Goal: Book appointment/travel/reservation

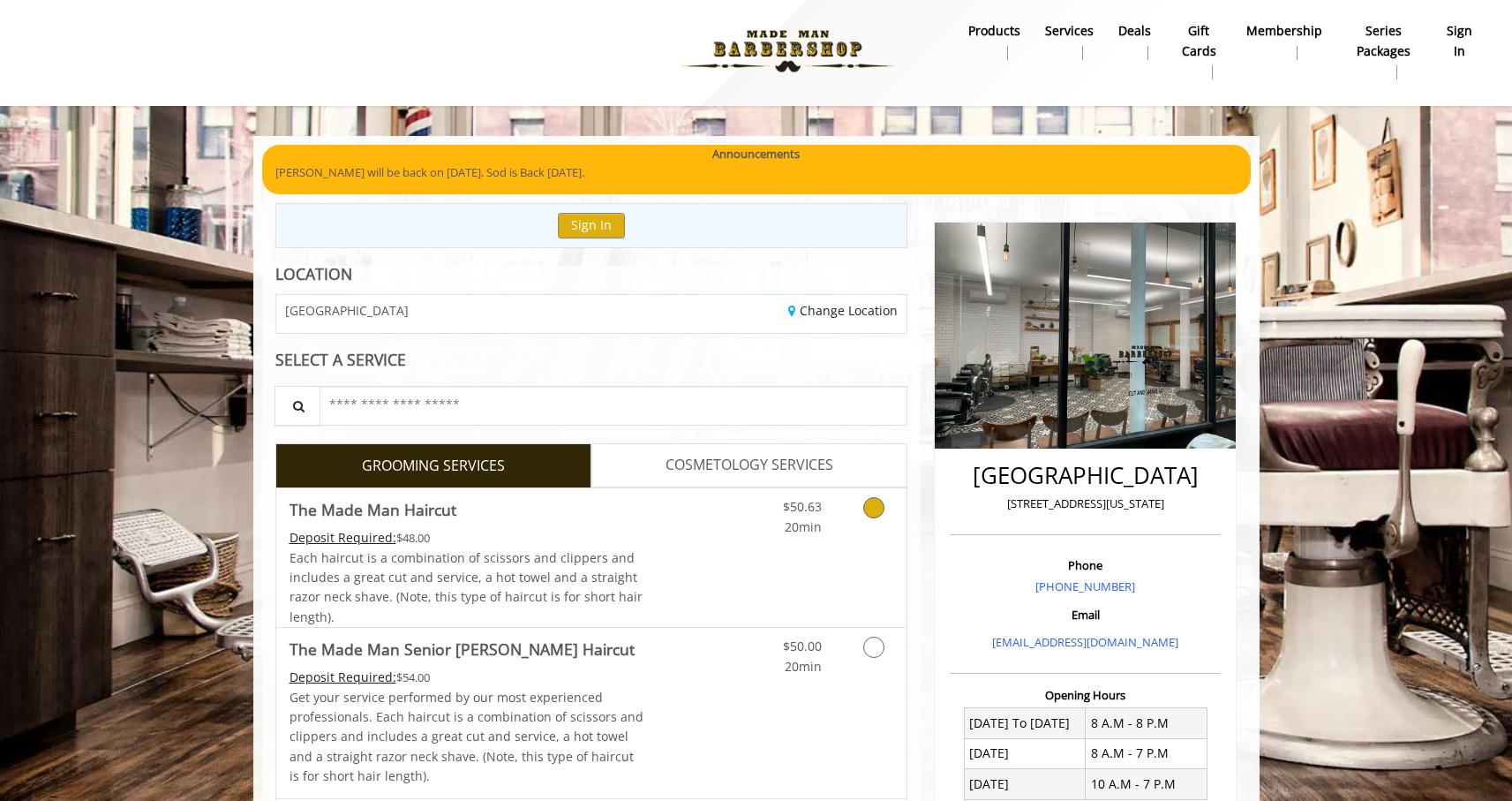
click at [859, 503] on link "Grooming services" at bounding box center [870, 512] width 45 height 49
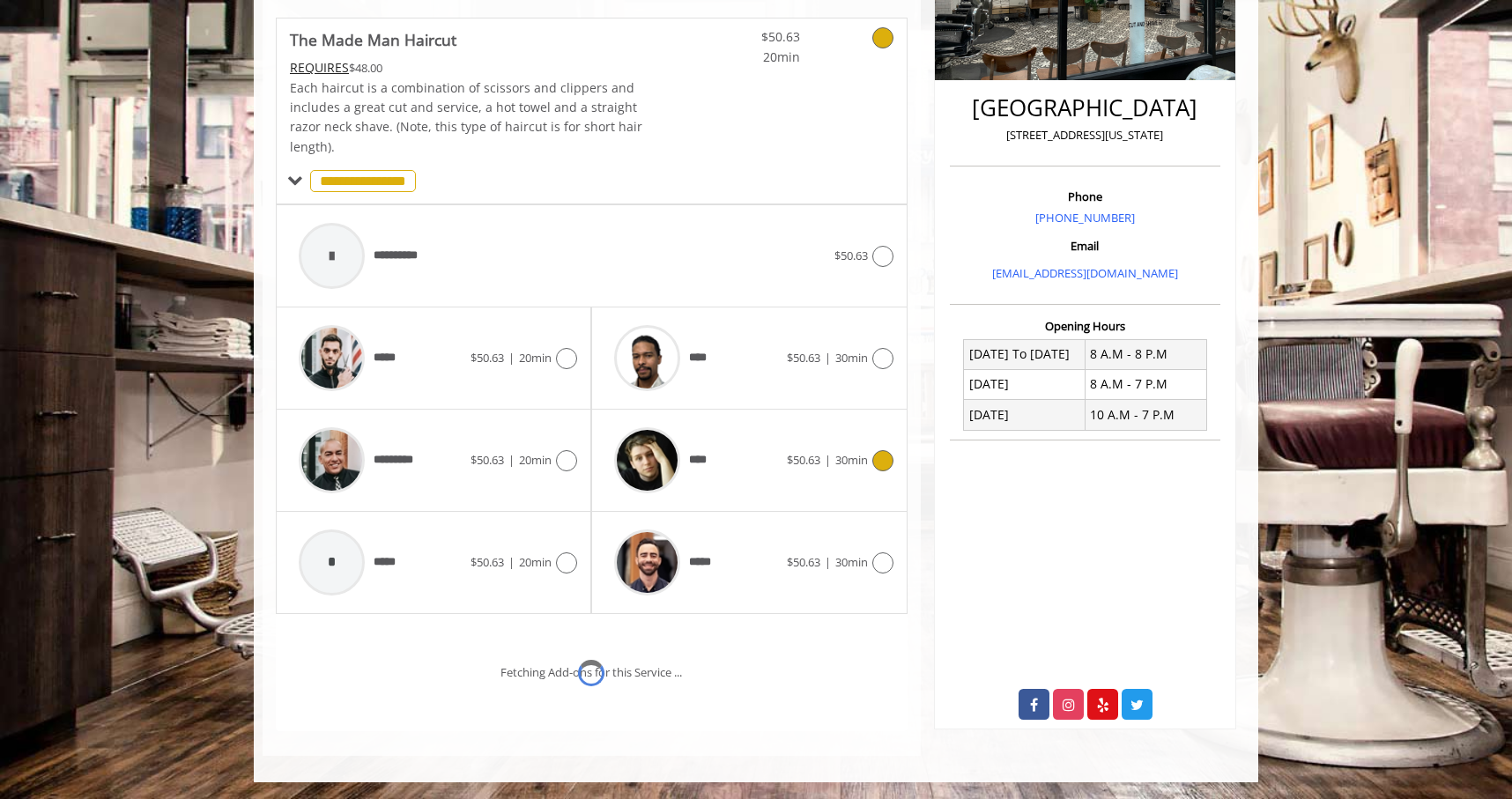
scroll to position [446, 0]
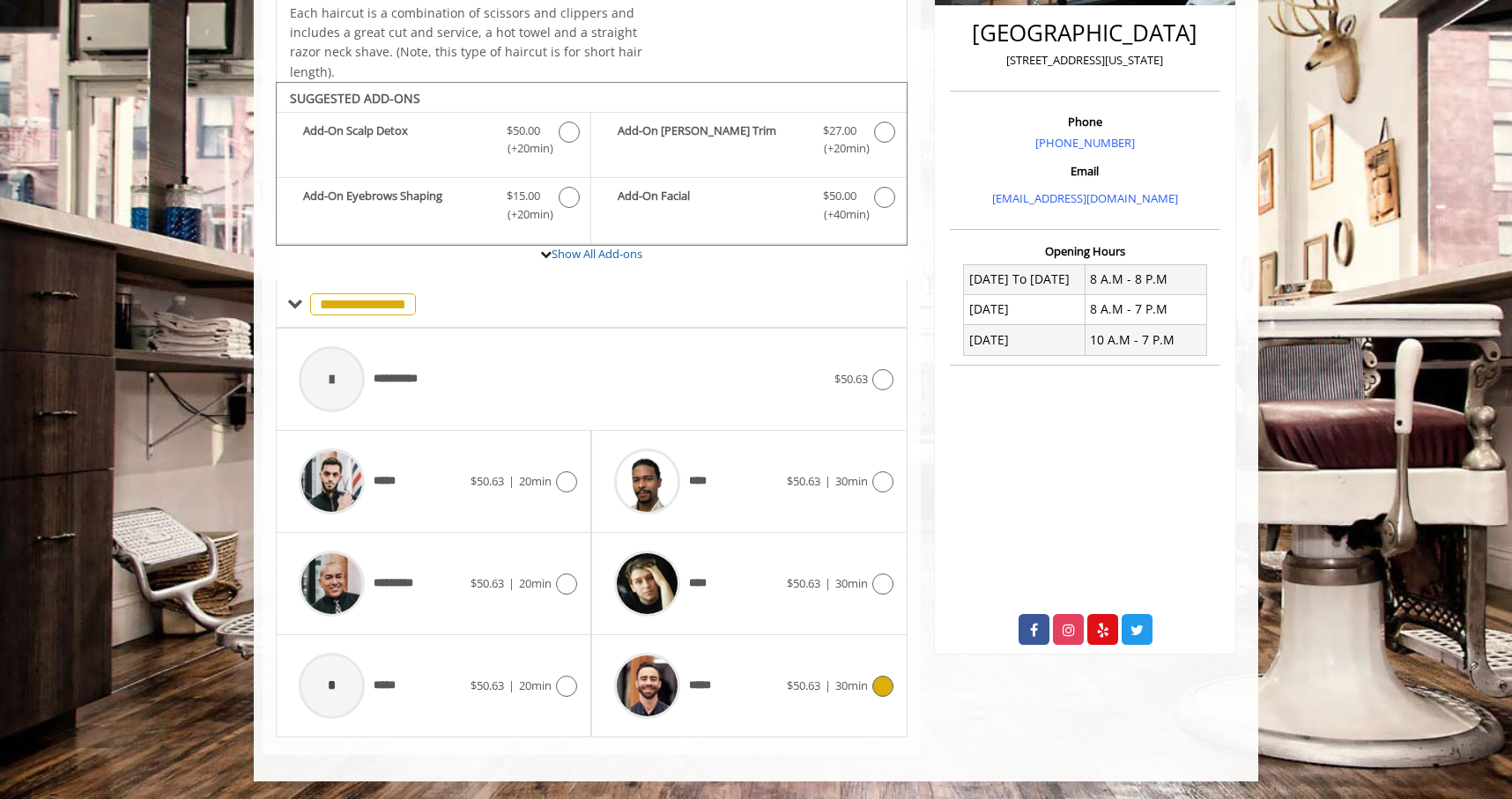
click at [851, 692] on span "30min" at bounding box center [851, 684] width 32 height 16
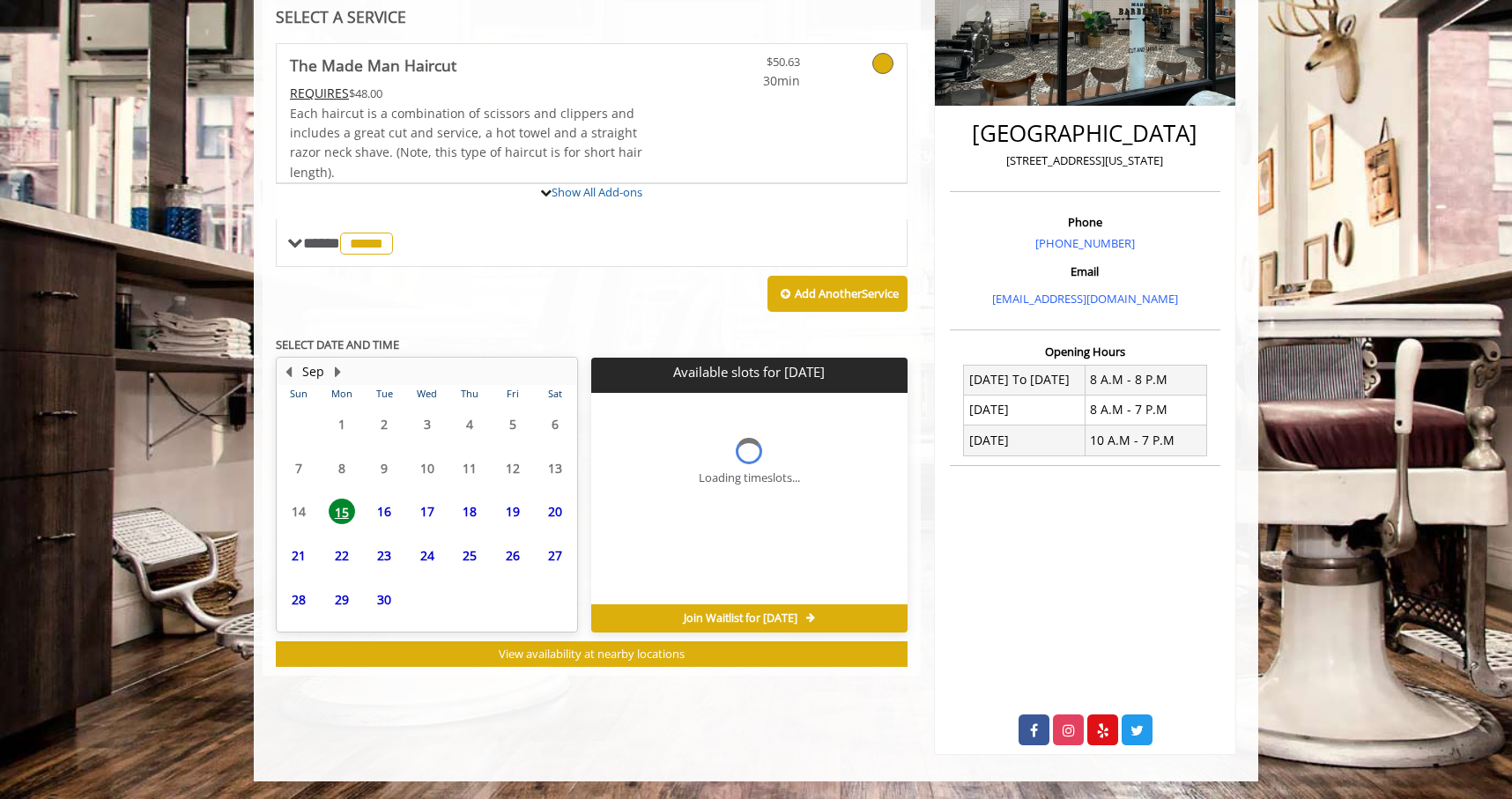
scroll to position [346, 0]
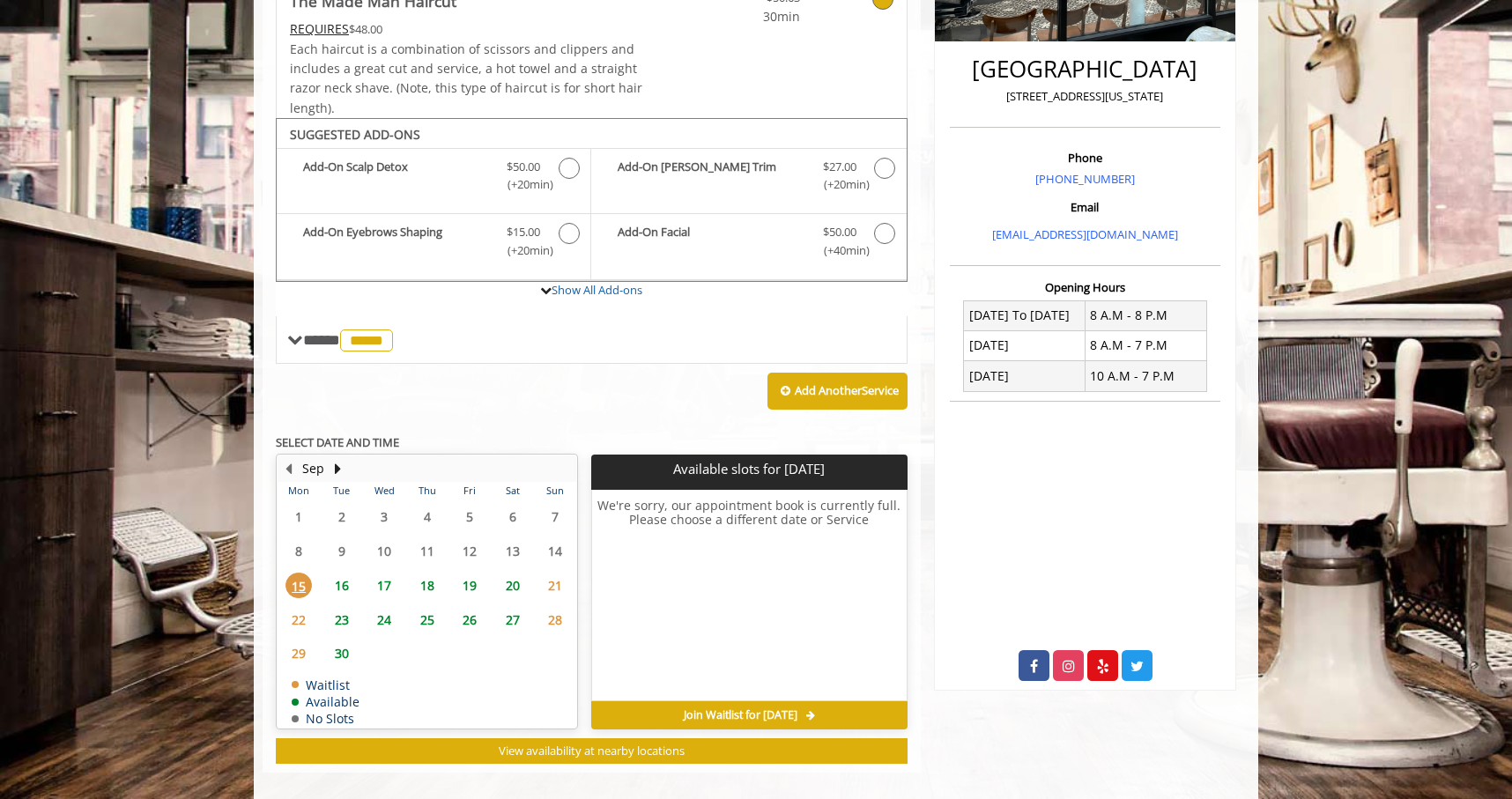
click at [460, 645] on table "Mon Tue Wed Thu Fri Sat Sun 1 2 3 4 5 6 7 8 9 10 11 12 13 14 15 16 17 18 19 20 …" at bounding box center [427, 603] width 299 height 245
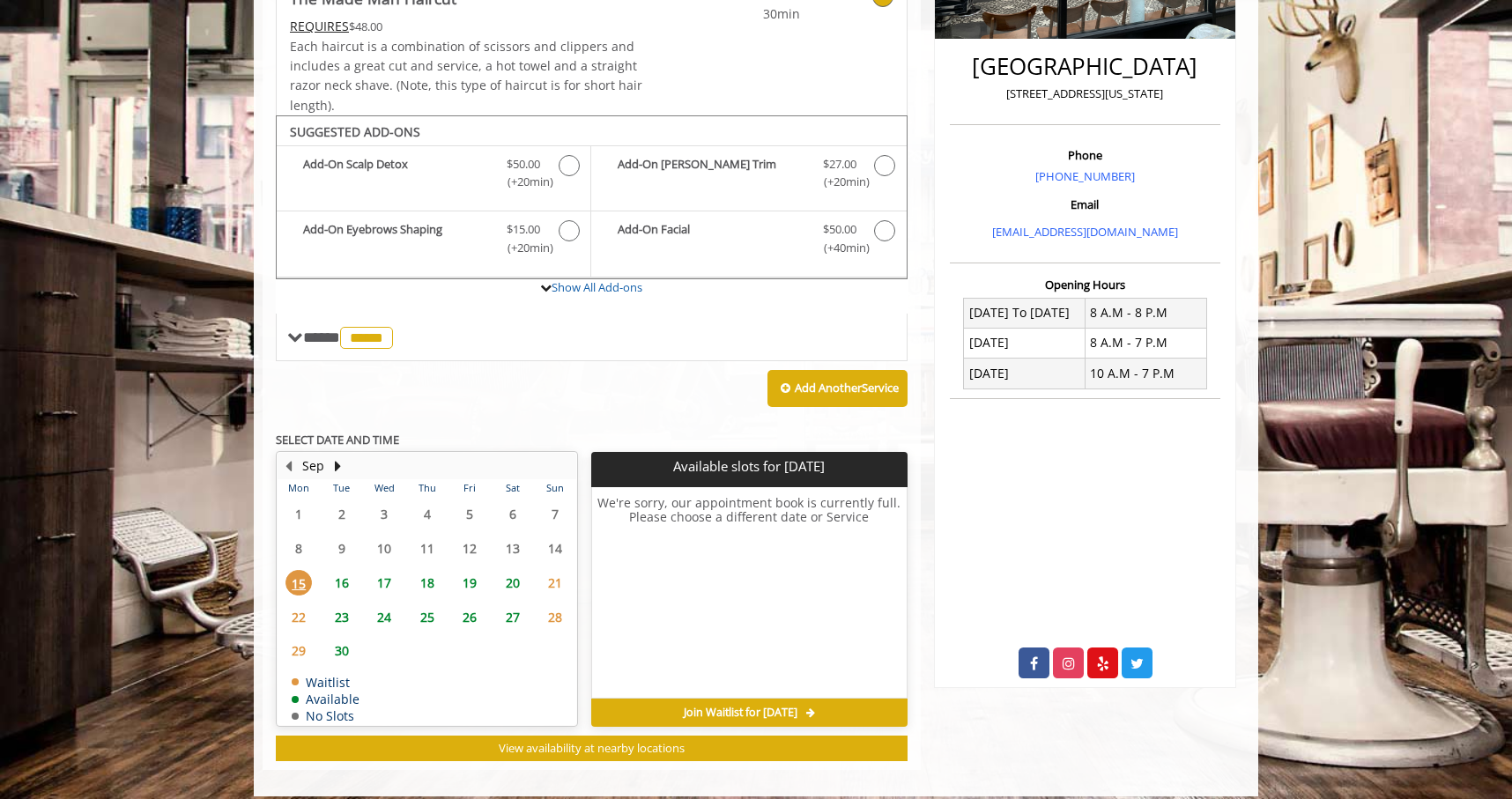
scroll to position [426, 0]
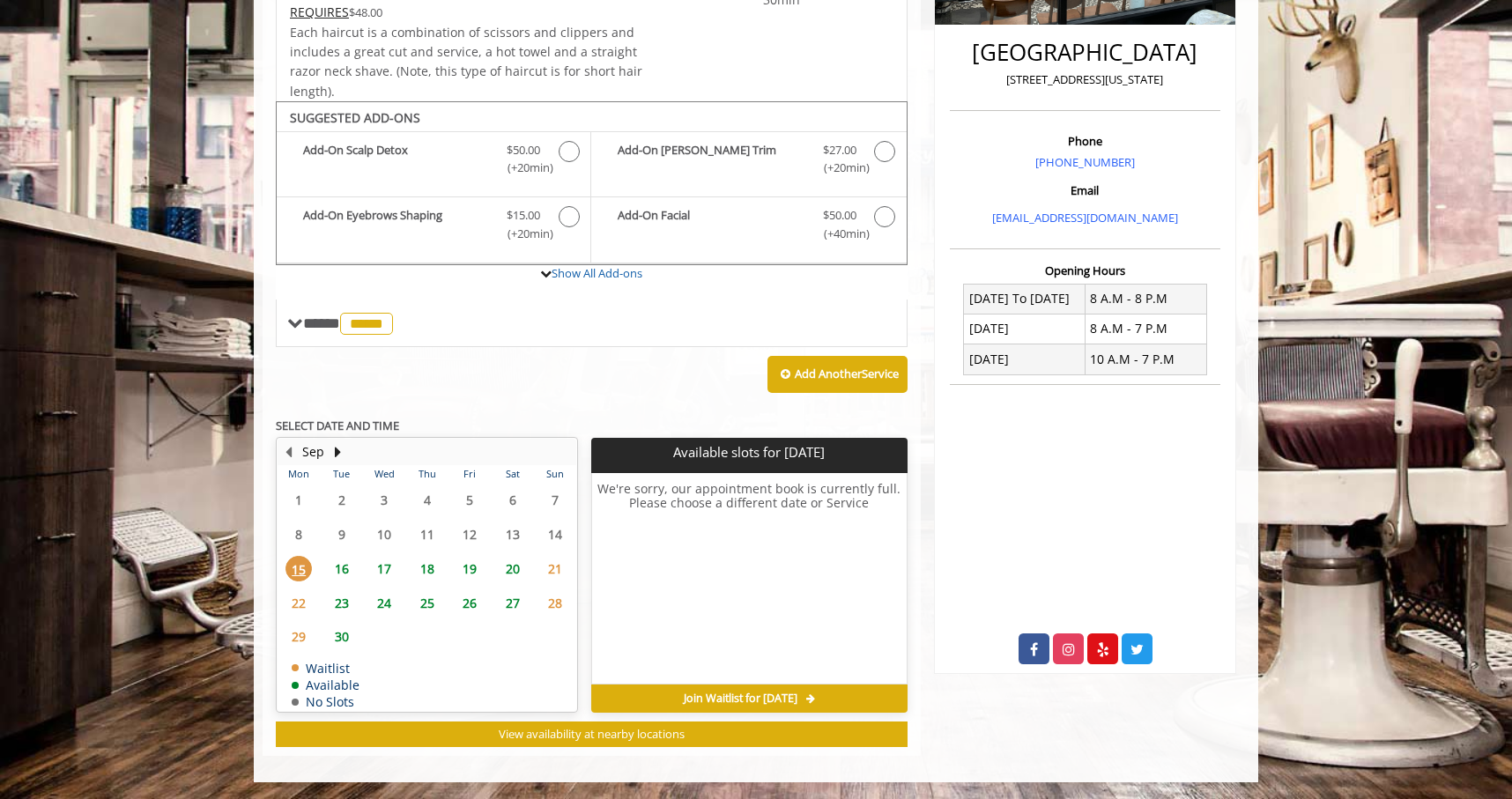
click at [463, 568] on span "19" at bounding box center [470, 568] width 27 height 26
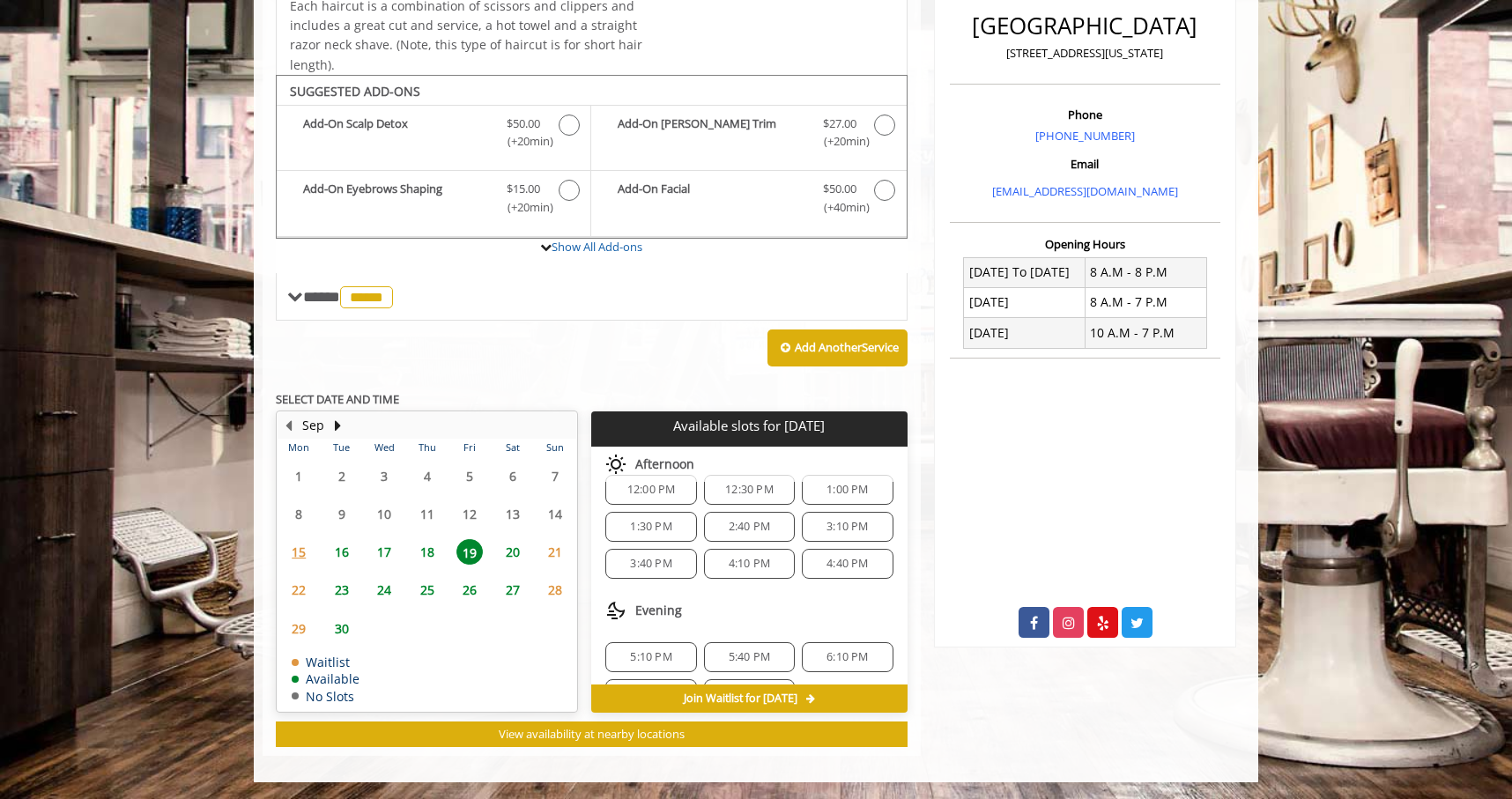
scroll to position [227, 0]
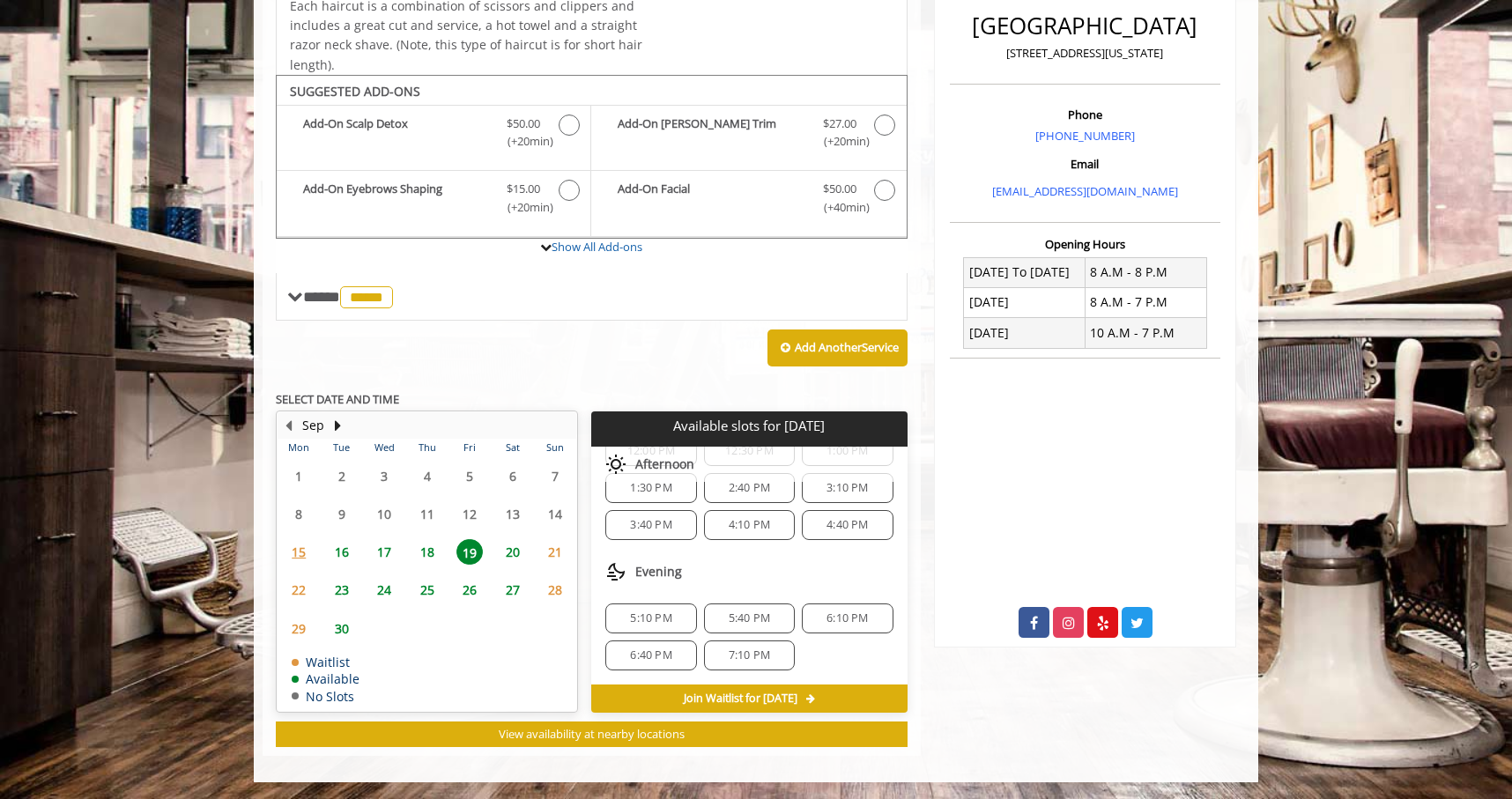
click at [833, 627] on div "6:10 PM" at bounding box center [846, 618] width 91 height 30
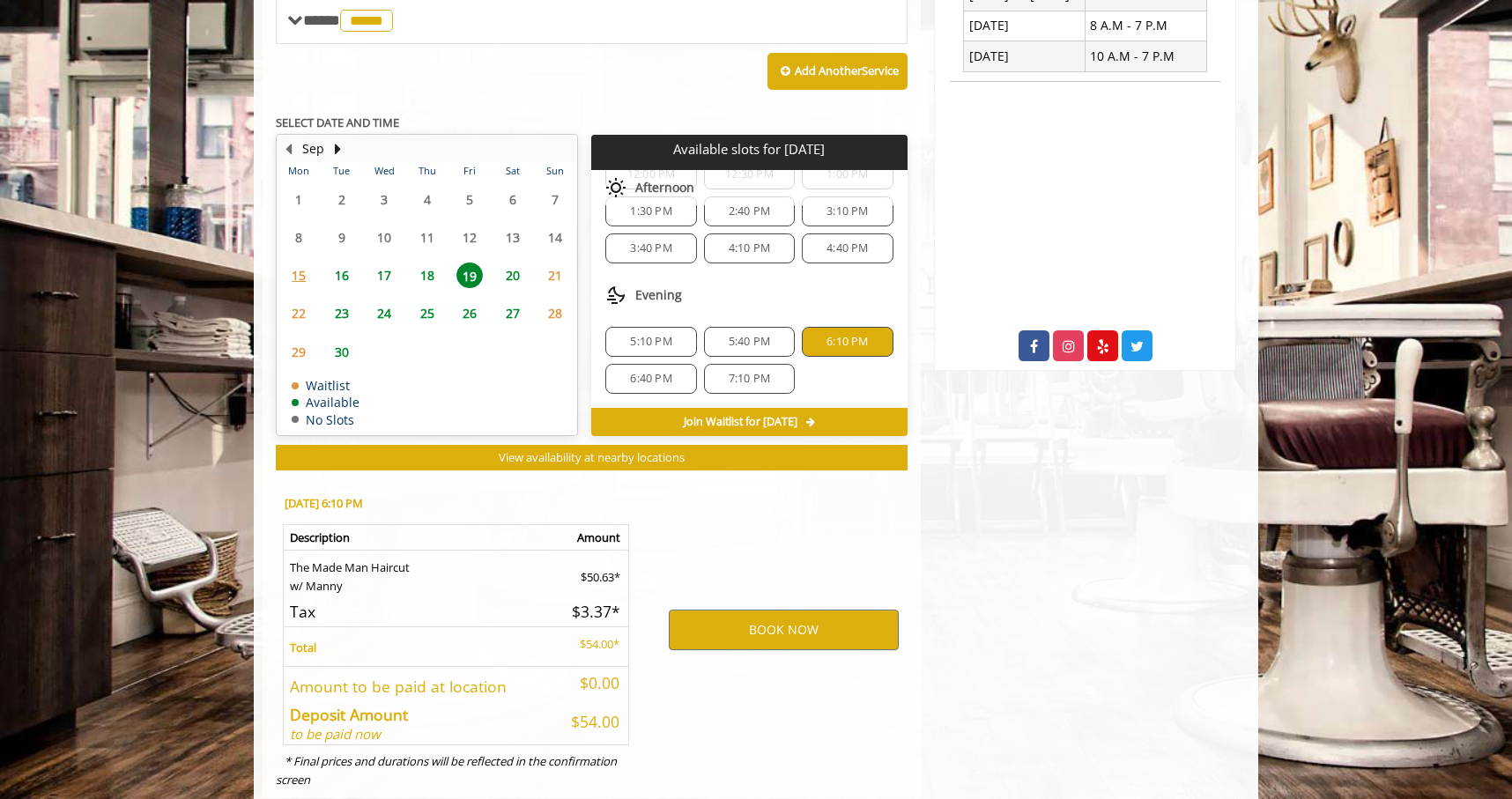
scroll to position [770, 0]
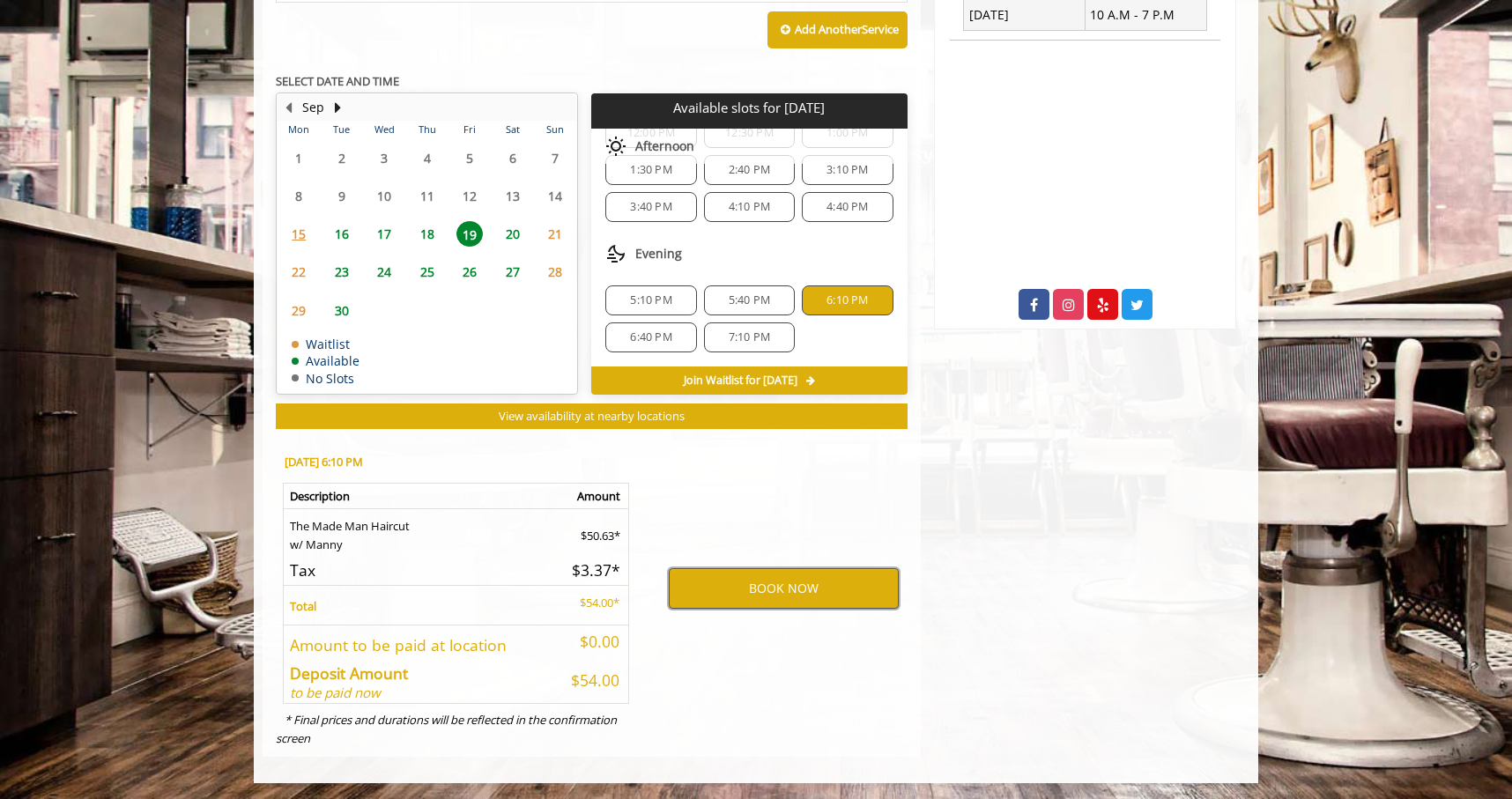
click at [799, 576] on button "BOOK NOW" at bounding box center [783, 588] width 230 height 40
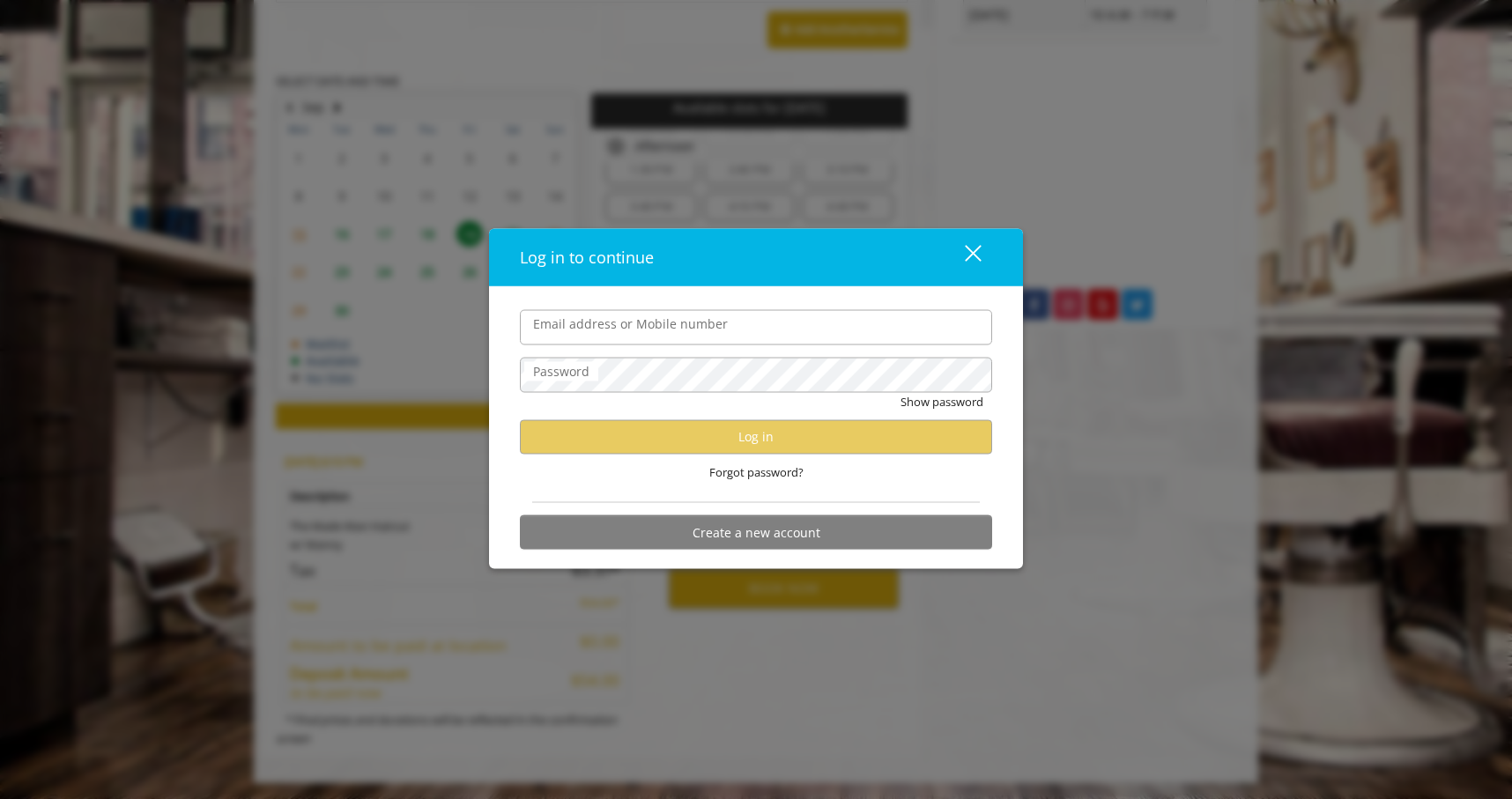
click at [684, 335] on input "Email address or Mobile number" at bounding box center [756, 326] width 472 height 35
type input "**********"
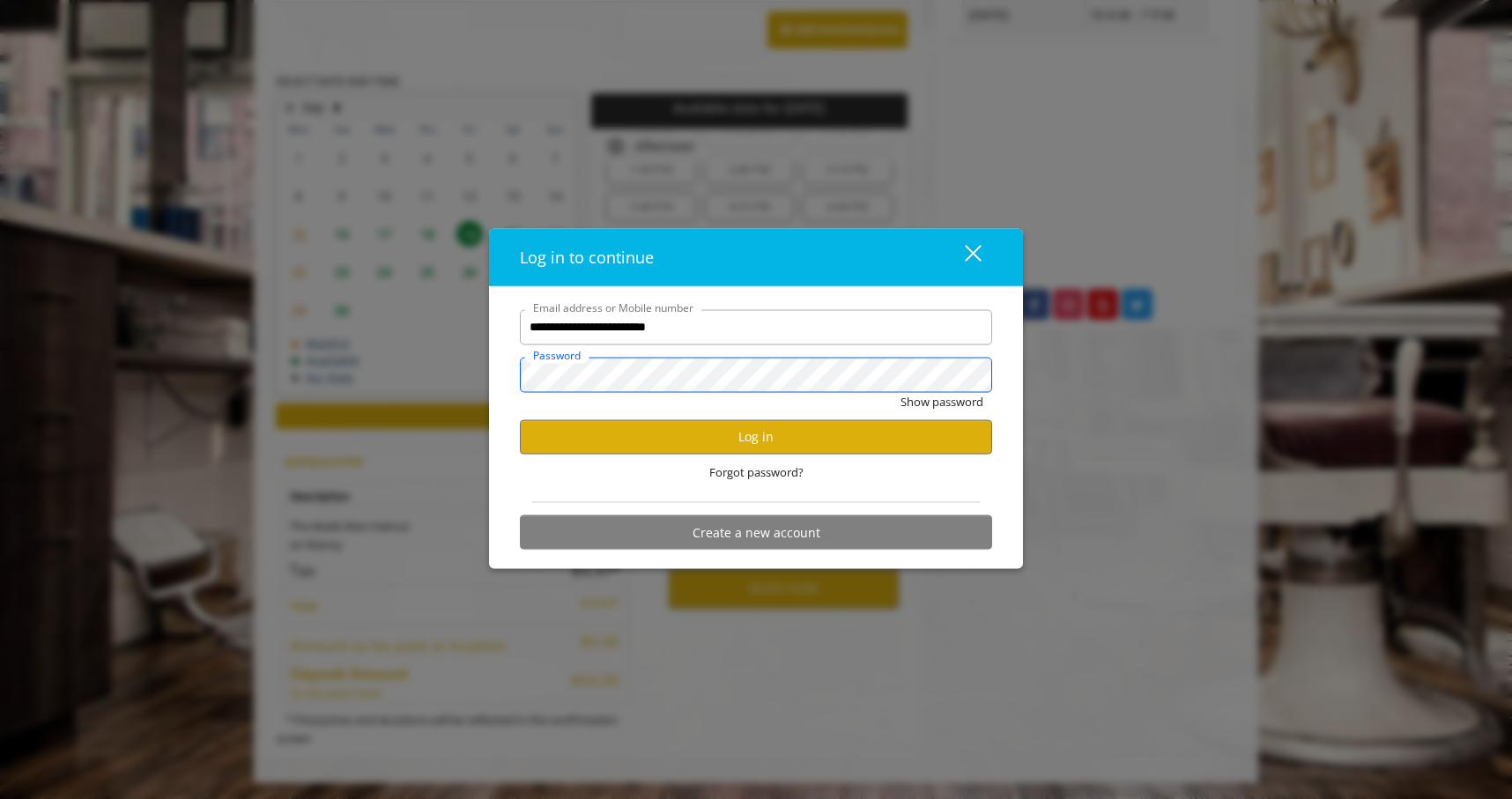
click at [901, 391] on button "Show password" at bounding box center [942, 400] width 83 height 18
click at [942, 399] on button "Hide password" at bounding box center [944, 400] width 78 height 18
click at [744, 430] on button "Log in" at bounding box center [756, 436] width 472 height 34
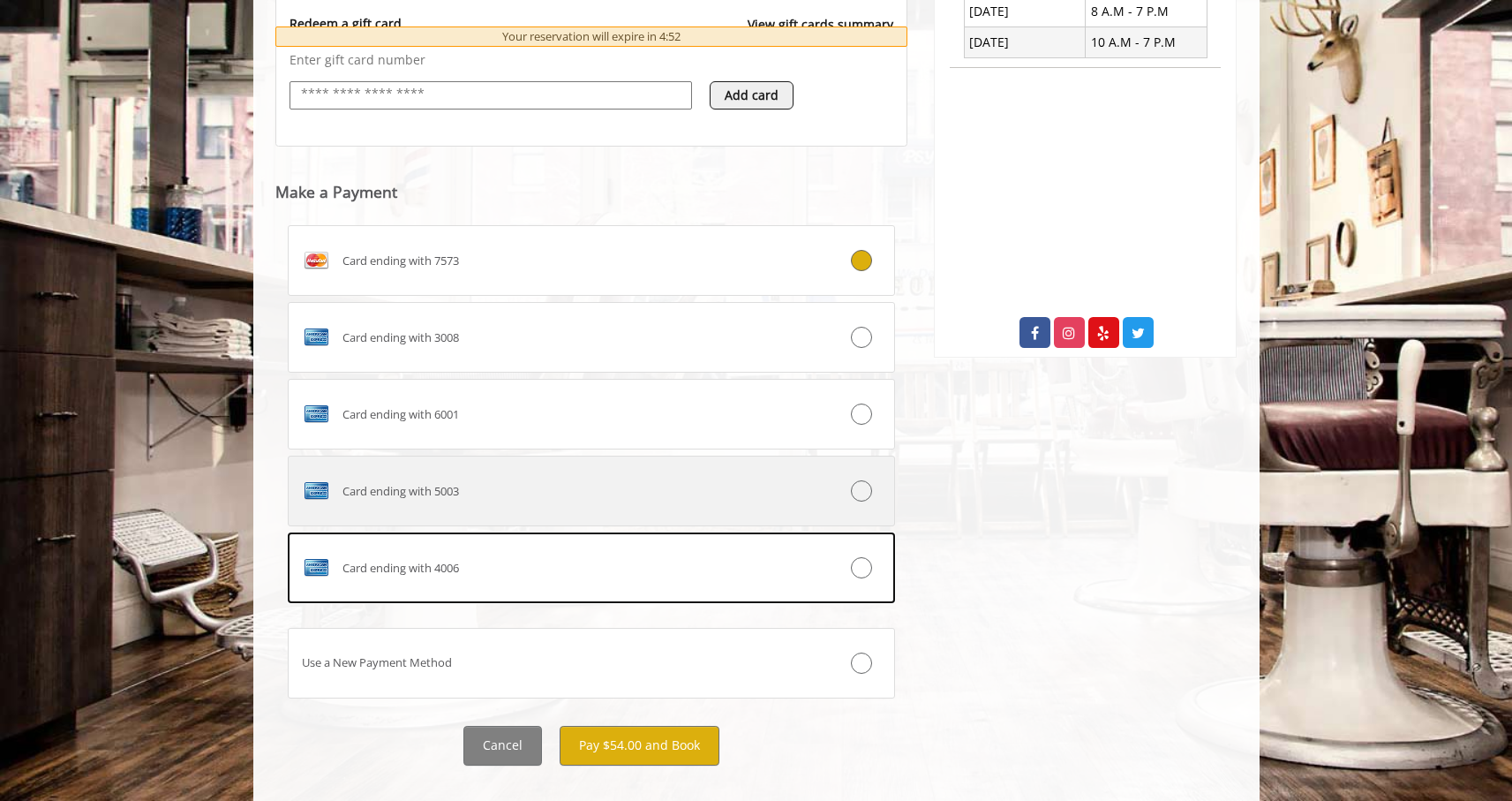
scroll to position [771, 0]
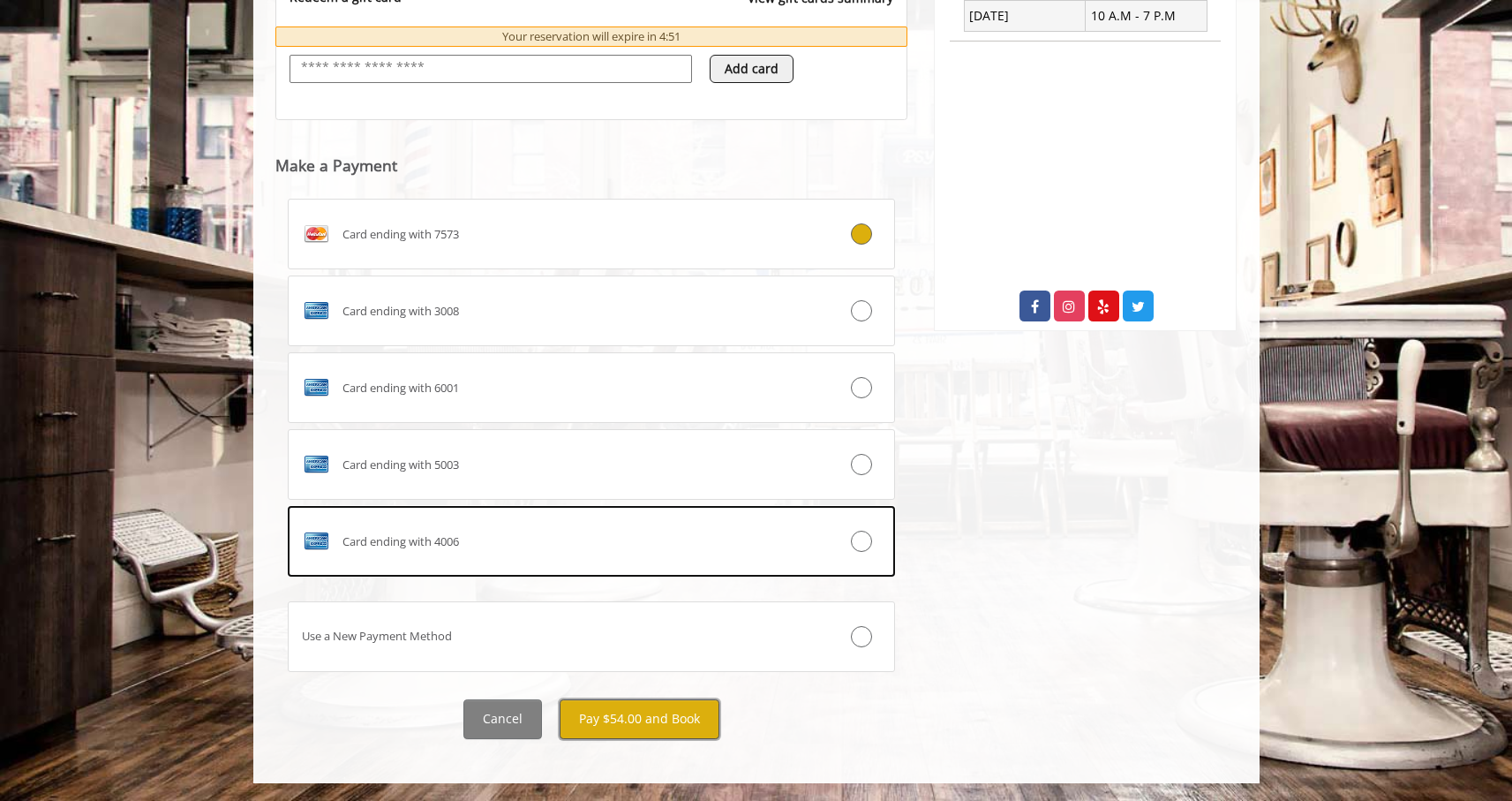
click at [636, 712] on button "Pay $54.00 and Book" at bounding box center [639, 719] width 160 height 40
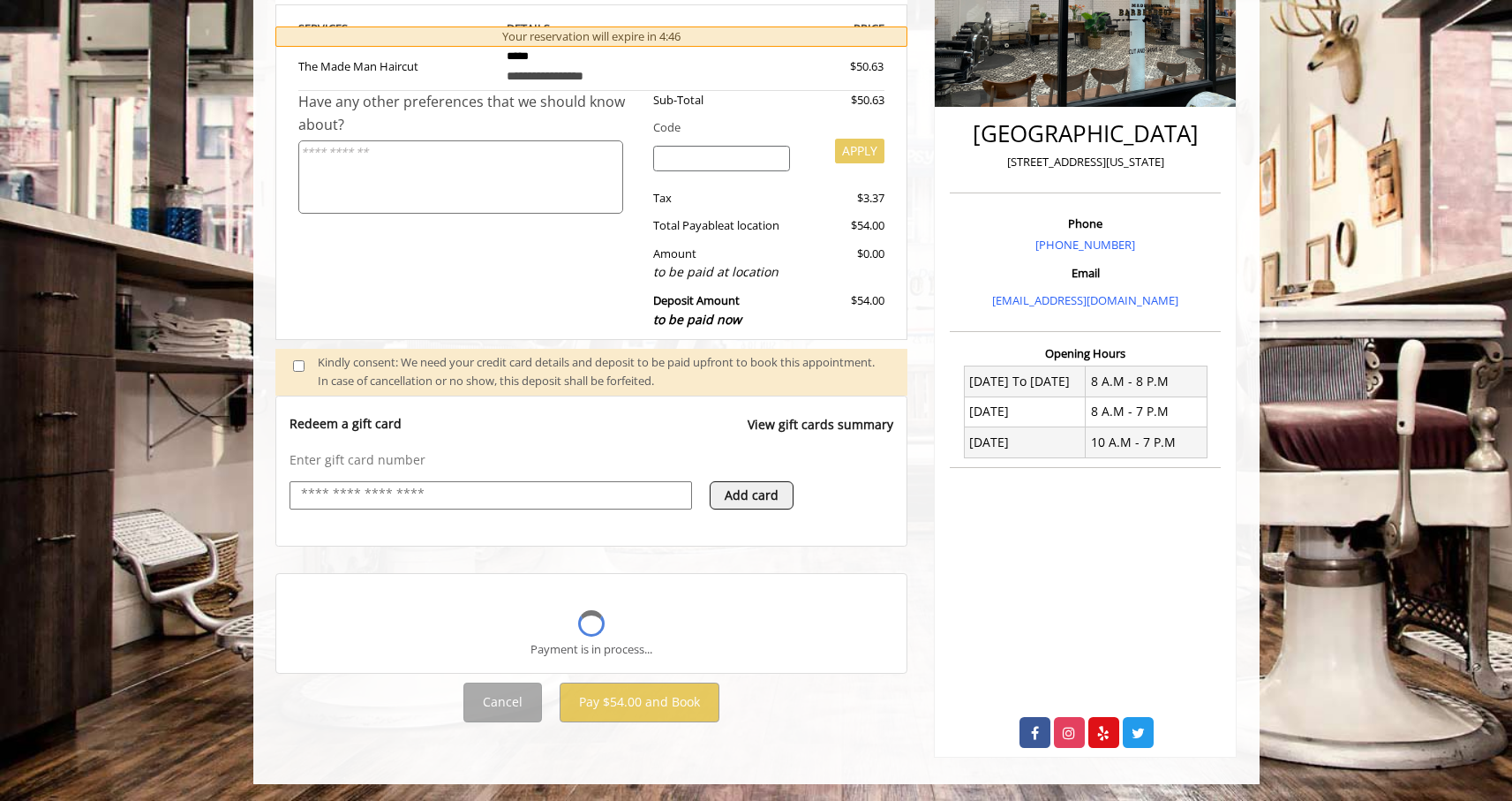
scroll to position [629, 0]
